Goal: Book appointment/travel/reservation

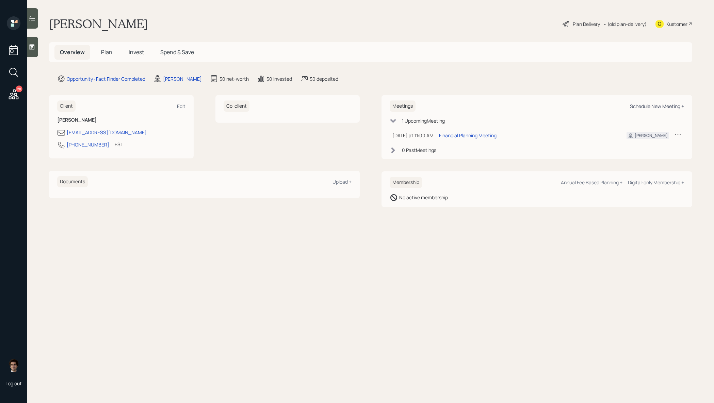
click at [640, 105] on div "Schedule New Meeting +" at bounding box center [657, 106] width 54 height 6
select select "59554aeb-d739-4552-90b9-0d27d70b4bf7"
